Goal: Information Seeking & Learning: Learn about a topic

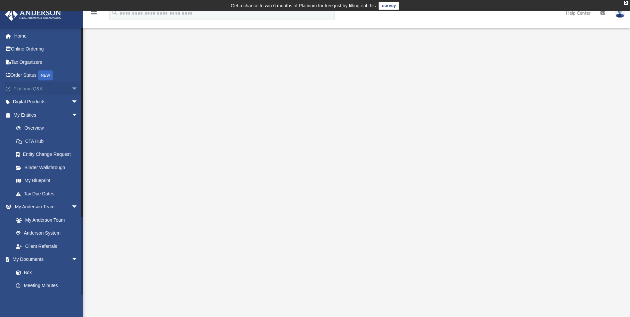
click at [72, 86] on span "arrow_drop_down" at bounding box center [77, 89] width 13 height 14
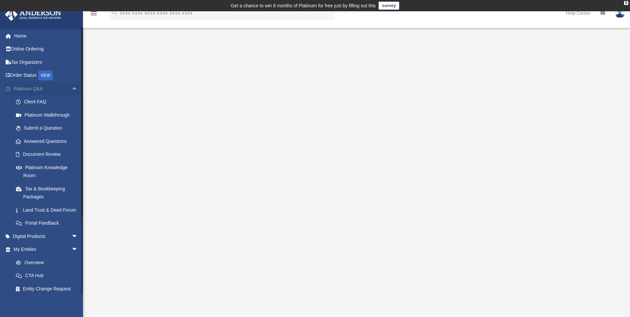
click at [72, 86] on span "arrow_drop_up" at bounding box center [77, 89] width 13 height 14
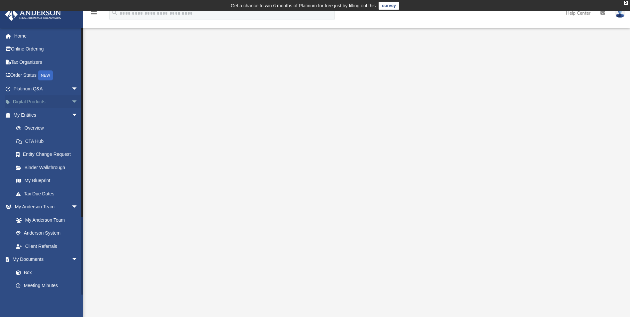
click at [71, 99] on span "arrow_drop_down" at bounding box center [77, 102] width 13 height 14
click at [71, 99] on span "arrow_drop_up" at bounding box center [77, 102] width 13 height 14
click at [40, 126] on link "Overview" at bounding box center [48, 128] width 79 height 13
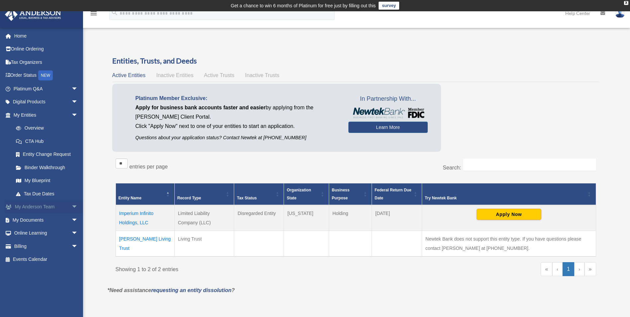
click at [71, 208] on span "arrow_drop_down" at bounding box center [77, 207] width 13 height 14
click at [71, 208] on span "arrow_drop_up" at bounding box center [77, 207] width 13 height 14
click at [71, 216] on span "arrow_drop_down" at bounding box center [77, 220] width 13 height 14
click at [31, 233] on link "Box" at bounding box center [48, 233] width 79 height 13
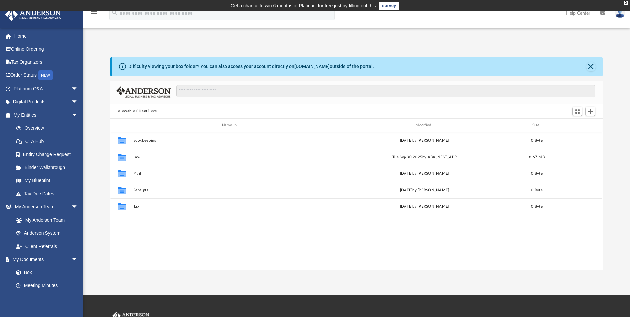
scroll to position [146, 488]
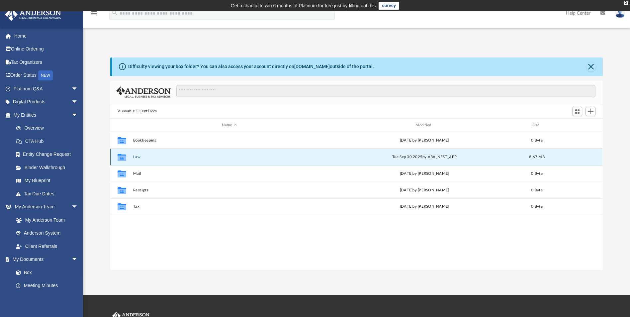
click at [211, 155] on button "Law" at bounding box center [229, 157] width 192 height 4
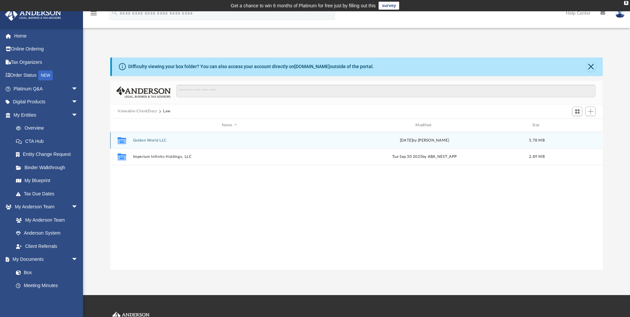
click at [225, 138] on button "Golden World LLC" at bounding box center [229, 140] width 192 height 4
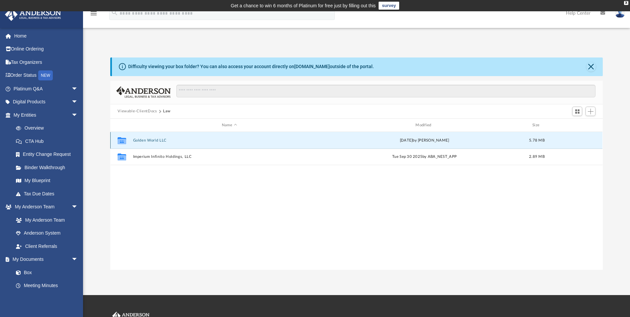
click at [225, 138] on button "Golden World LLC" at bounding box center [229, 140] width 192 height 4
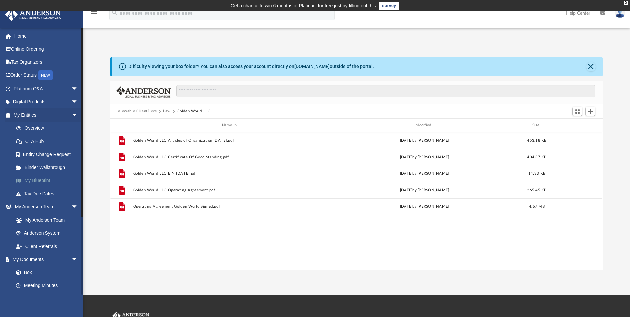
click at [45, 182] on link "My Blueprint" at bounding box center [48, 180] width 79 height 13
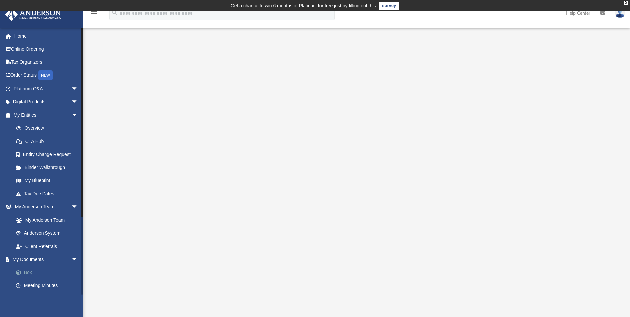
click at [31, 269] on link "Box" at bounding box center [48, 272] width 79 height 13
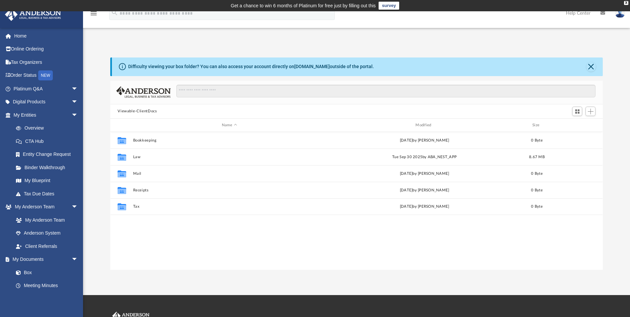
scroll to position [146, 488]
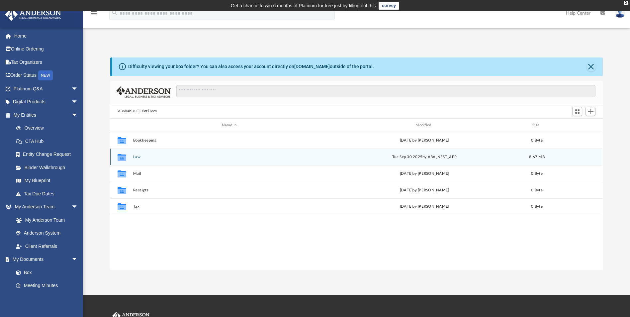
click at [159, 155] on button "Law" at bounding box center [229, 157] width 192 height 4
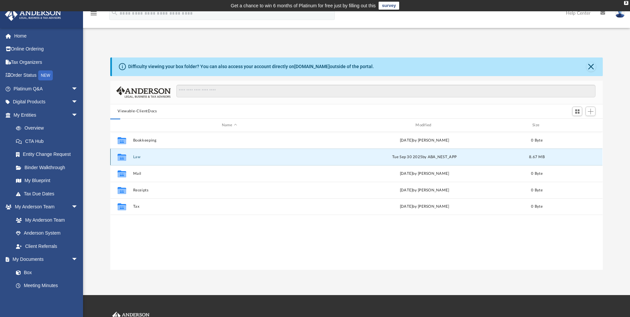
click at [159, 155] on button "Law" at bounding box center [229, 157] width 192 height 4
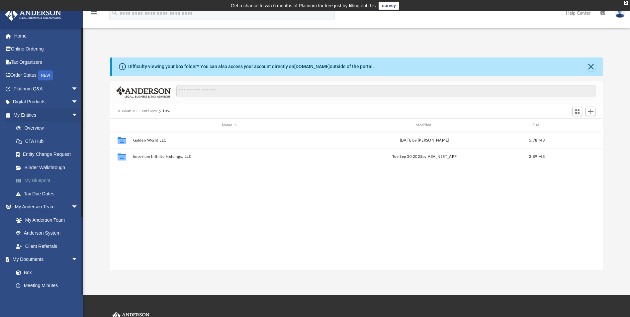
click at [39, 181] on link "My Blueprint" at bounding box center [48, 180] width 79 height 13
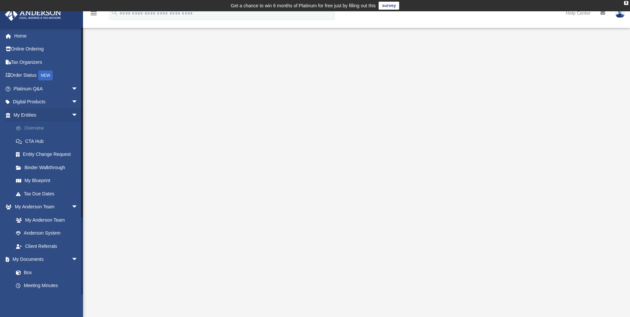
click at [40, 126] on link "Overview" at bounding box center [48, 128] width 79 height 13
click at [32, 130] on link "Overview" at bounding box center [48, 128] width 79 height 13
click at [32, 128] on link "Overview" at bounding box center [48, 128] width 79 height 13
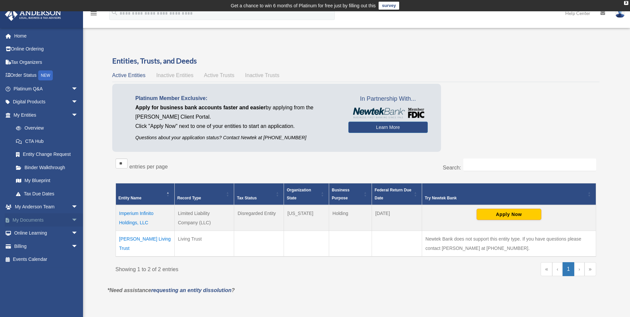
click at [58, 221] on link "My Documents arrow_drop_down" at bounding box center [46, 219] width 83 height 13
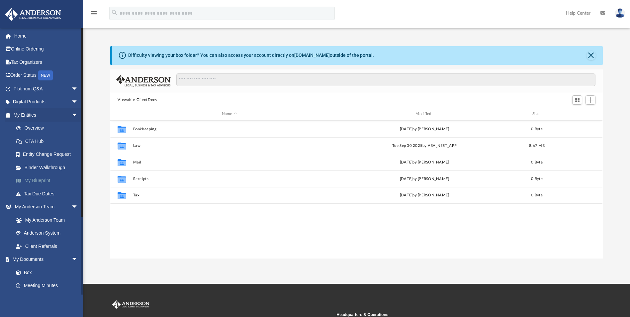
scroll to position [146, 488]
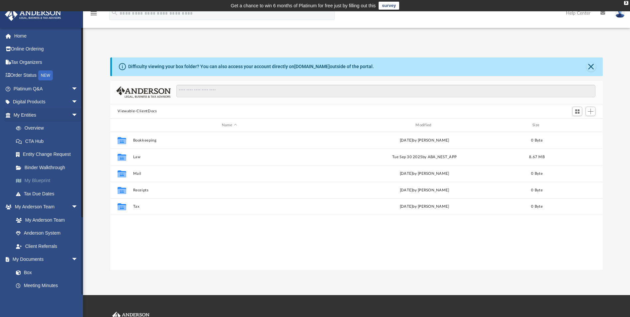
click at [39, 179] on link "My Blueprint" at bounding box center [48, 180] width 79 height 13
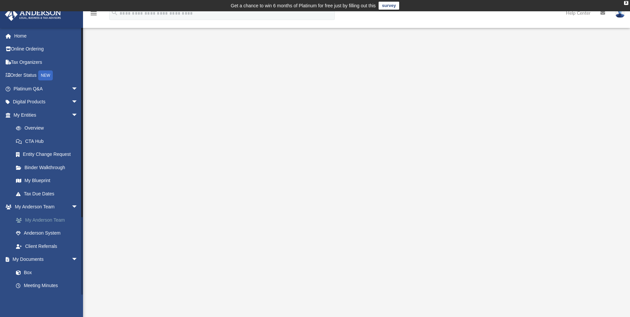
click at [60, 218] on link "My Anderson Team" at bounding box center [48, 219] width 79 height 13
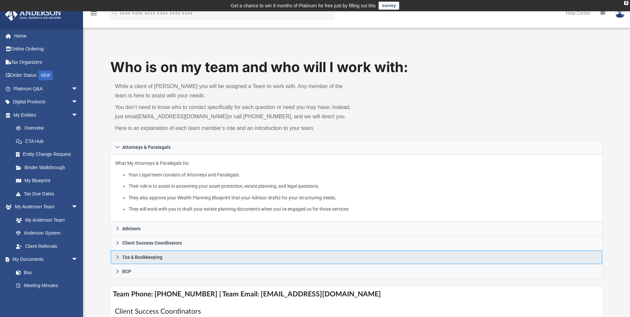
click at [118, 255] on icon at bounding box center [117, 257] width 5 height 5
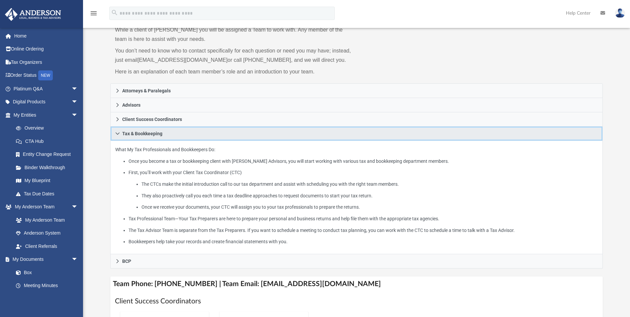
scroll to position [66, 0]
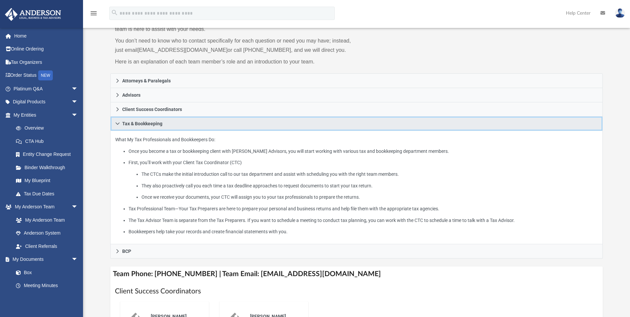
click at [117, 124] on icon at bounding box center [117, 123] width 5 height 5
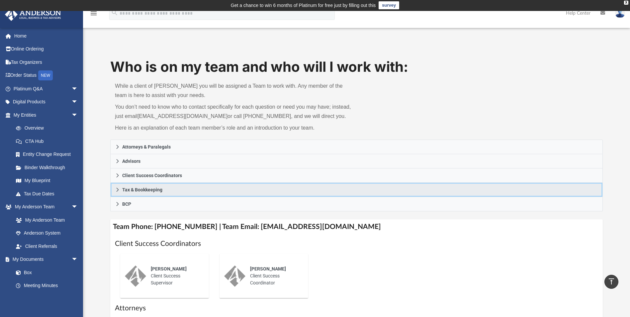
scroll to position [0, 0]
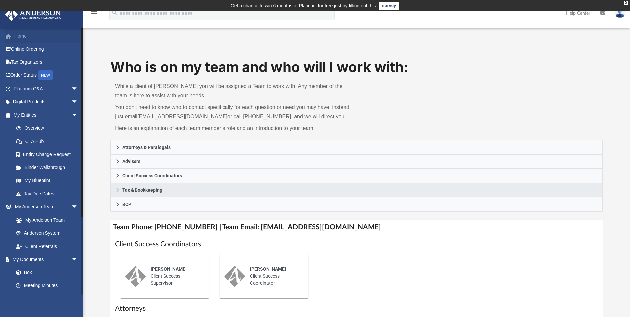
click at [28, 38] on link "Home" at bounding box center [46, 35] width 83 height 13
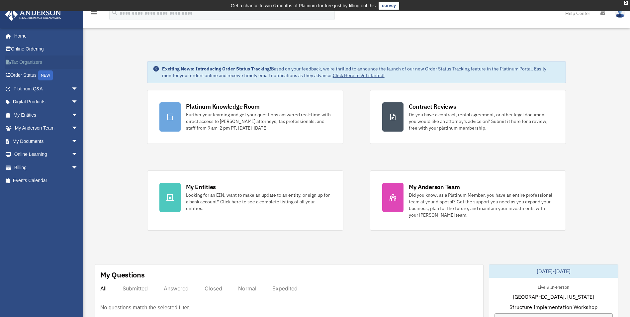
click at [43, 61] on link "Tax Organizers" at bounding box center [46, 61] width 83 height 13
click at [71, 128] on span "arrow_drop_down" at bounding box center [77, 129] width 13 height 14
click at [71, 88] on span "arrow_drop_down" at bounding box center [77, 89] width 13 height 14
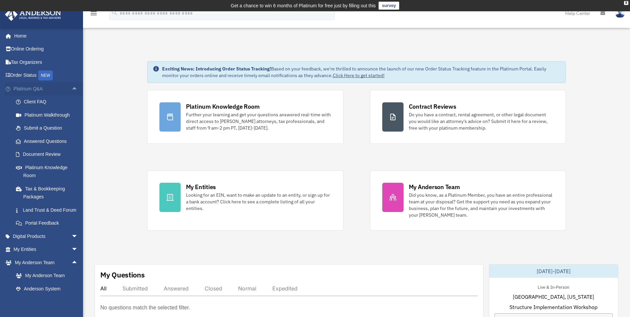
click at [71, 88] on span "arrow_drop_up" at bounding box center [77, 89] width 13 height 14
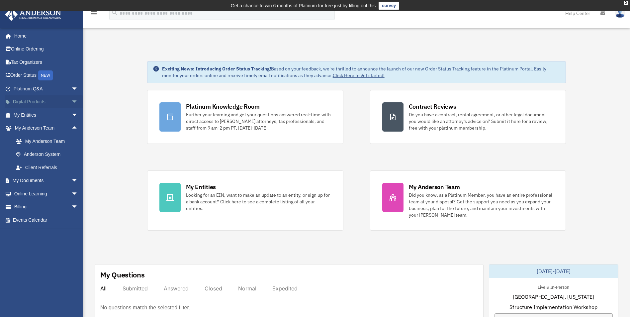
click at [71, 102] on span "arrow_drop_down" at bounding box center [77, 102] width 13 height 14
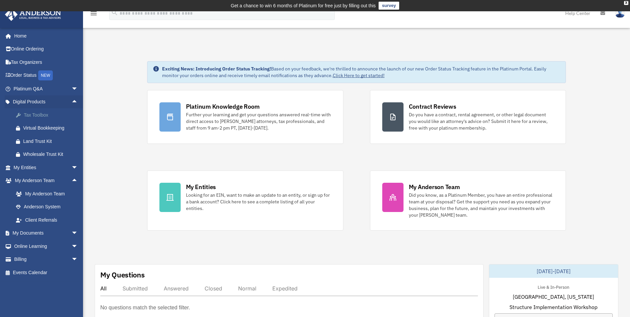
click at [47, 114] on div "Tax Toolbox" at bounding box center [51, 115] width 56 height 8
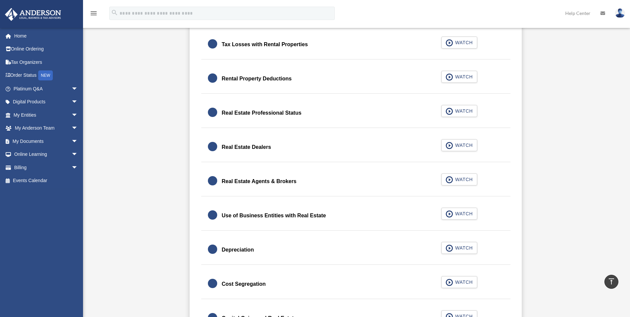
scroll to position [432, 0]
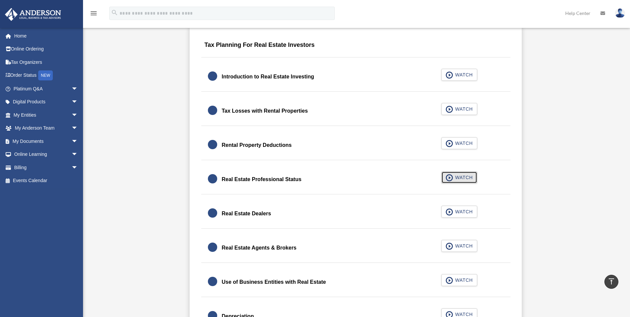
click at [466, 176] on span "WATCH" at bounding box center [463, 177] width 20 height 7
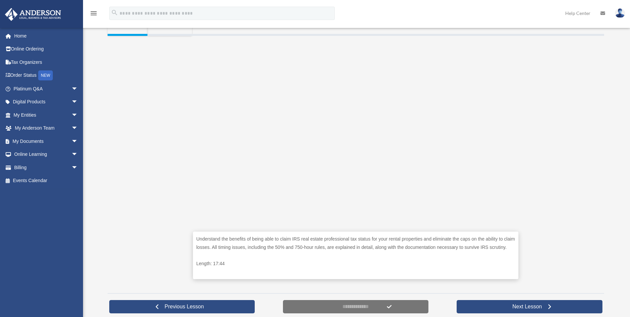
scroll to position [142, 0]
